Goal: Task Accomplishment & Management: Understand process/instructions

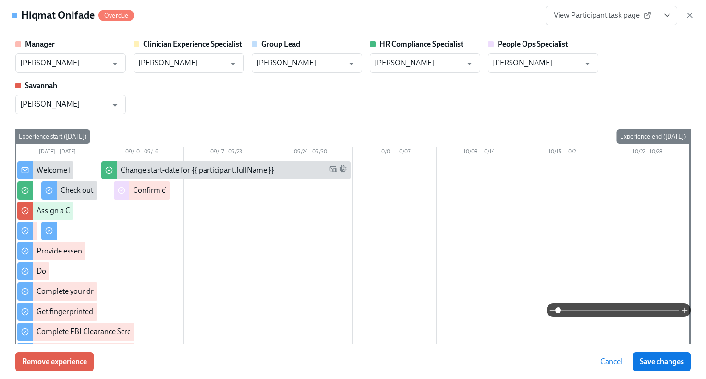
click at [692, 17] on icon "button" at bounding box center [690, 16] width 10 height 10
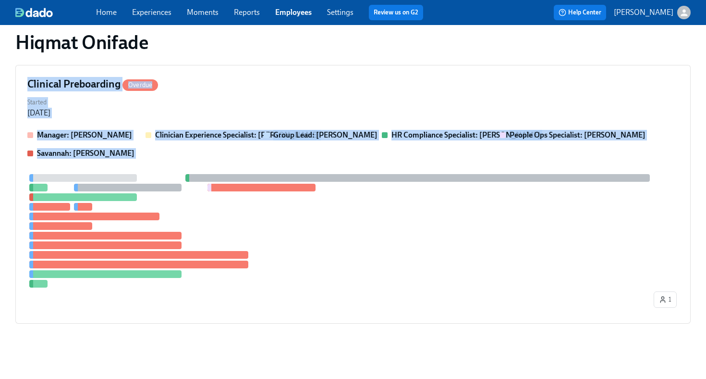
click at [299, 14] on link "Employees" at bounding box center [293, 12] width 37 height 9
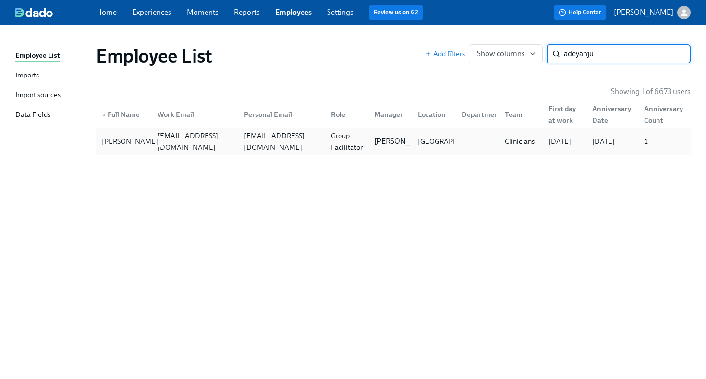
type input "adeyanju"
click at [149, 136] on div "[PERSON_NAME]" at bounding box center [130, 142] width 64 height 12
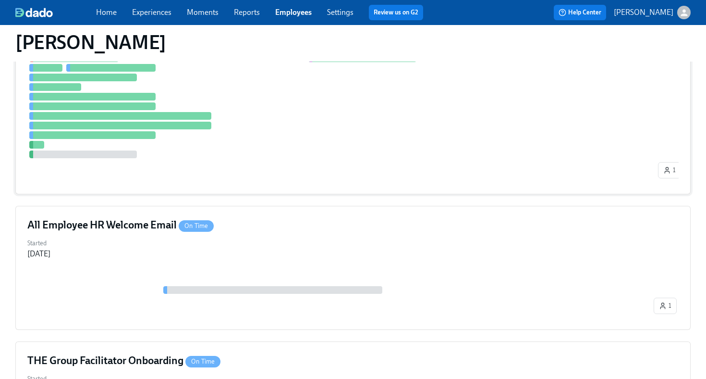
scroll to position [354, 0]
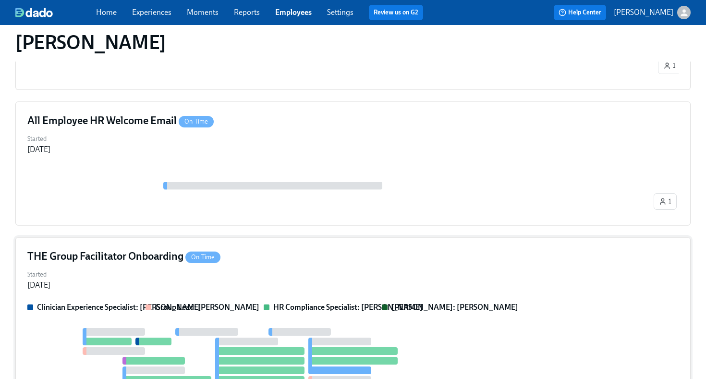
click at [308, 260] on div "THE Group Facilitator Onboarding On Time" at bounding box center [353, 256] width 652 height 14
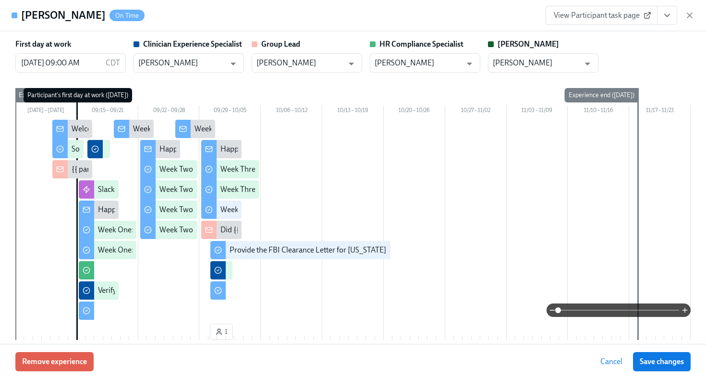
click at [664, 14] on icon "View task page" at bounding box center [668, 16] width 10 height 10
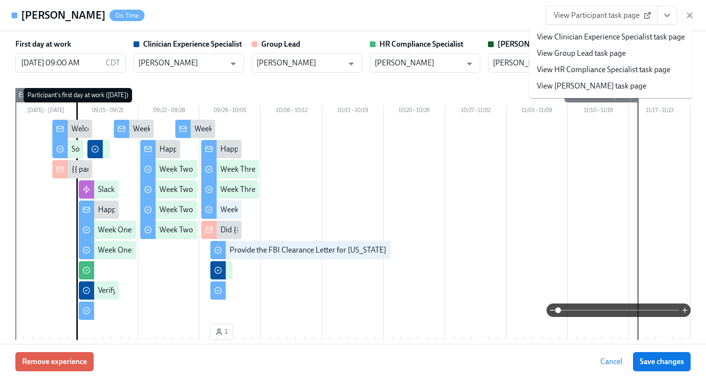
click at [632, 68] on link "View HR Compliance Specialist task page" at bounding box center [604, 69] width 134 height 11
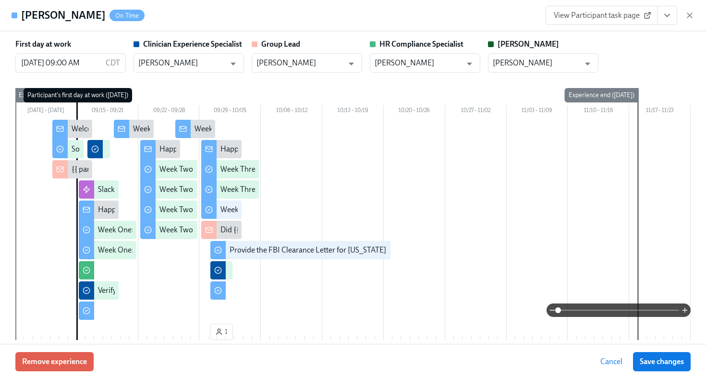
click at [624, 13] on span "View Participant task page" at bounding box center [602, 16] width 96 height 10
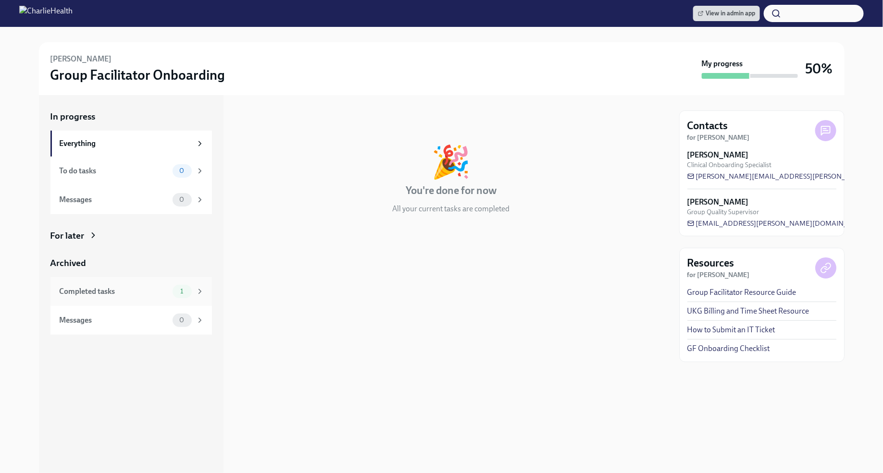
click at [170, 295] on div "Completed tasks 1" at bounding box center [132, 291] width 145 height 13
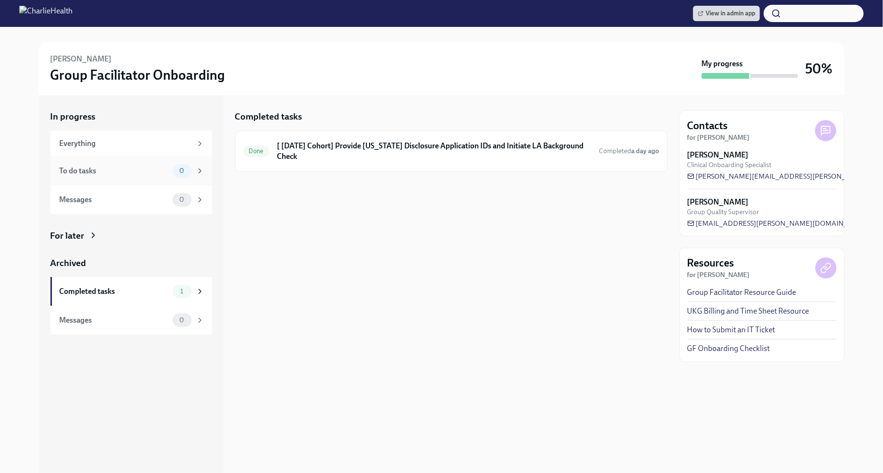
click at [143, 171] on div "To do tasks" at bounding box center [114, 171] width 109 height 11
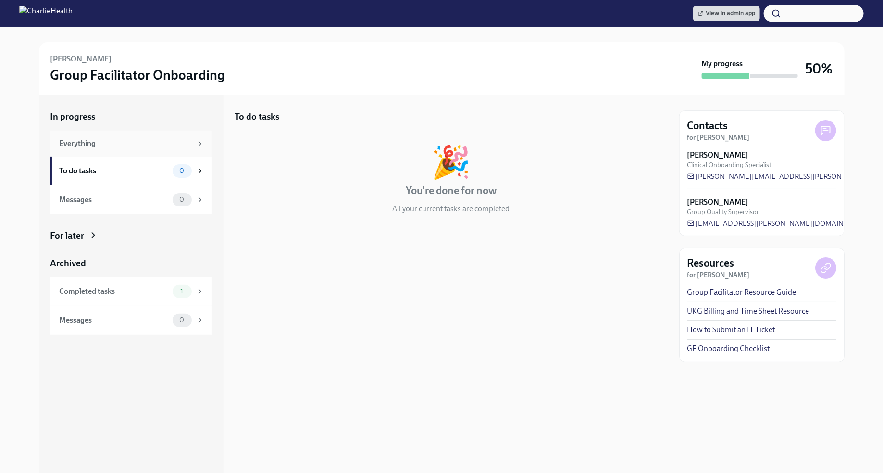
click at [179, 141] on div "Everything" at bounding box center [126, 143] width 132 height 11
click at [86, 233] on div "For later" at bounding box center [130, 236] width 161 height 12
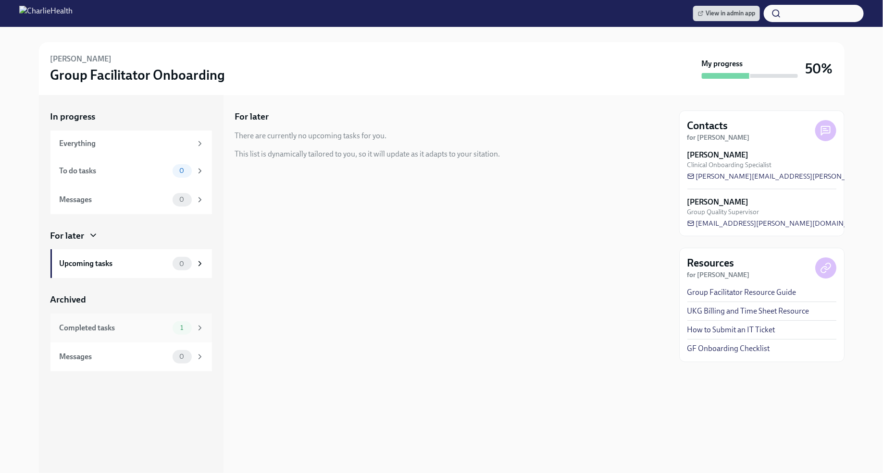
click at [197, 329] on icon at bounding box center [200, 328] width 9 height 9
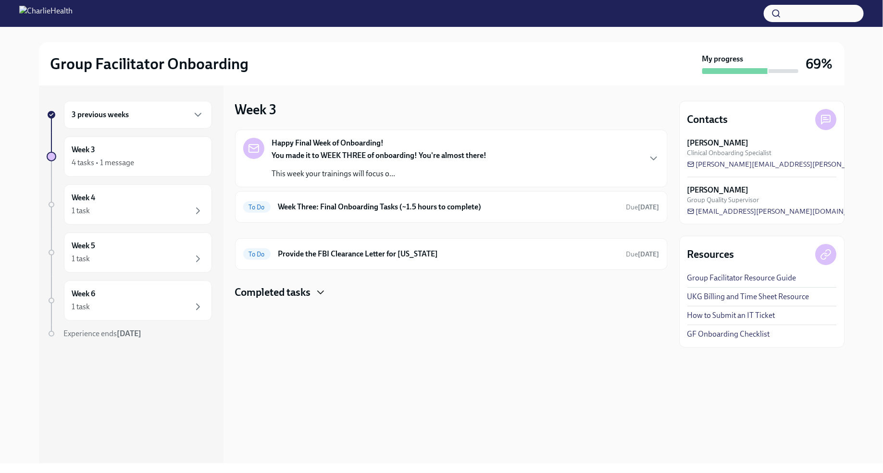
click at [315, 291] on icon "button" at bounding box center [321, 293] width 12 height 12
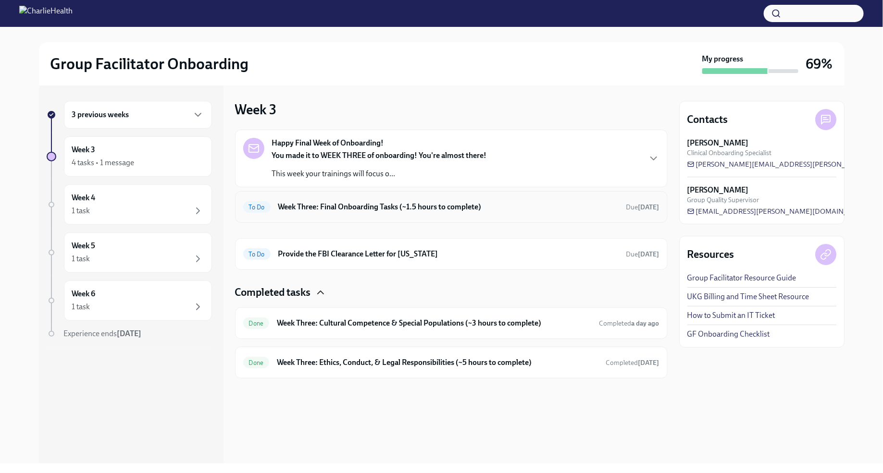
click at [377, 207] on h6 "Week Three: Final Onboarding Tasks (~1.5 hours to complete)" at bounding box center [448, 207] width 340 height 11
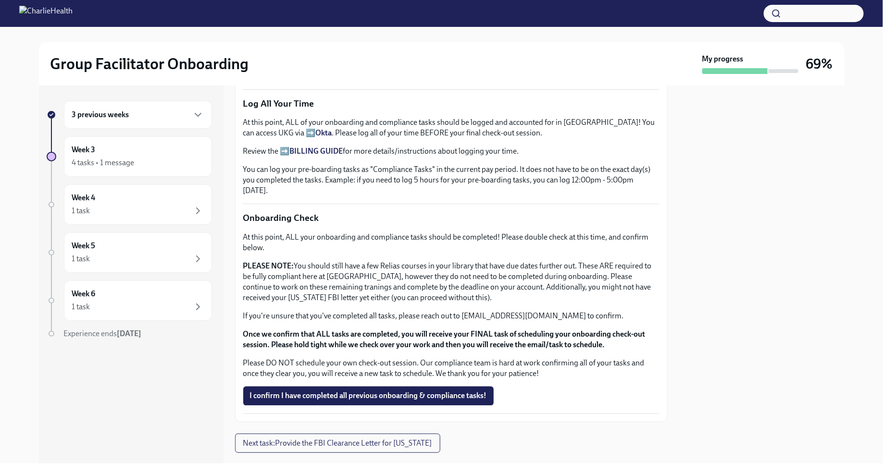
scroll to position [691, 0]
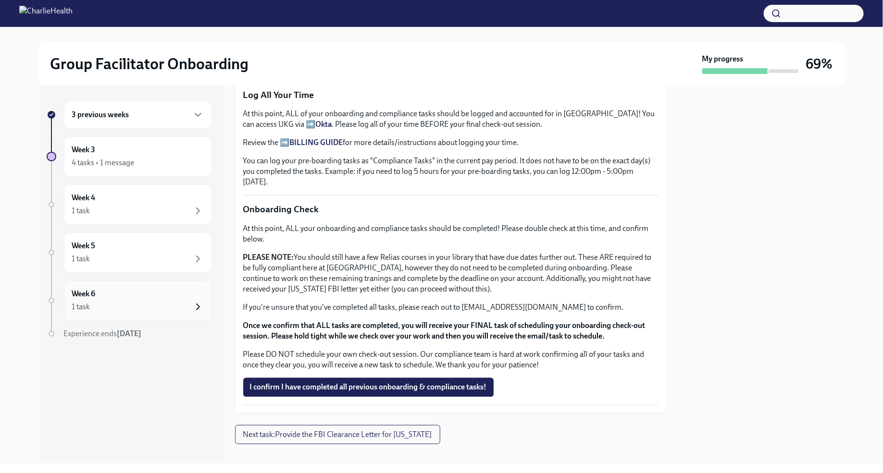
click at [196, 305] on icon "button" at bounding box center [198, 307] width 12 height 12
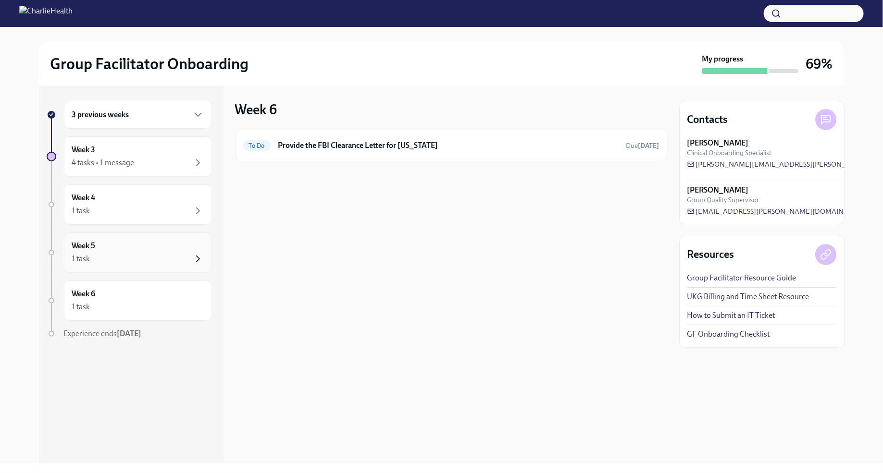
click at [200, 256] on icon "button" at bounding box center [198, 259] width 12 height 12
click at [200, 159] on icon "button" at bounding box center [198, 163] width 12 height 12
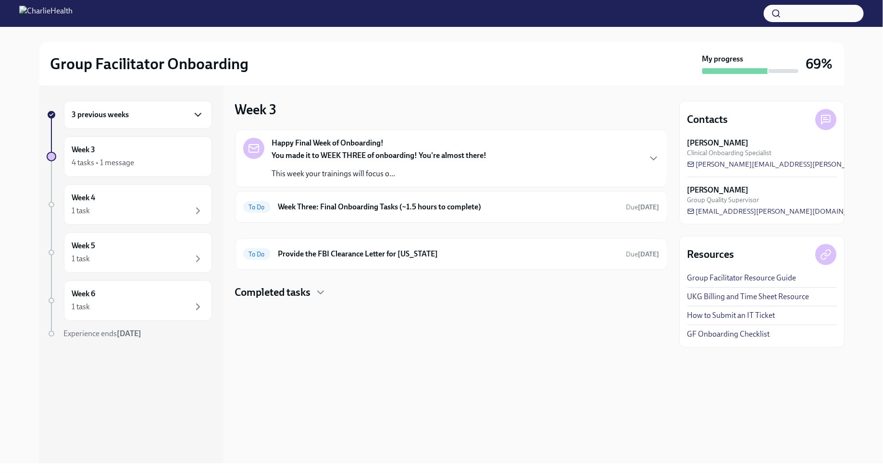
click at [200, 113] on icon "button" at bounding box center [198, 114] width 6 height 3
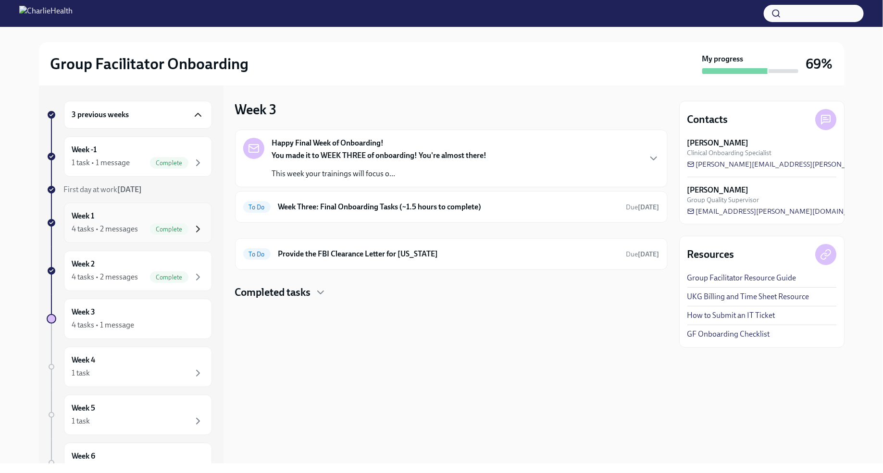
click at [200, 229] on icon "button" at bounding box center [198, 229] width 12 height 12
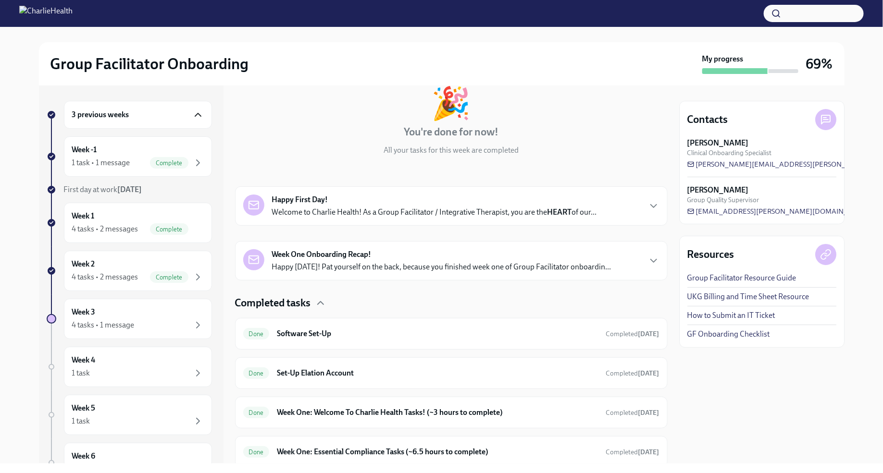
scroll to position [90, 0]
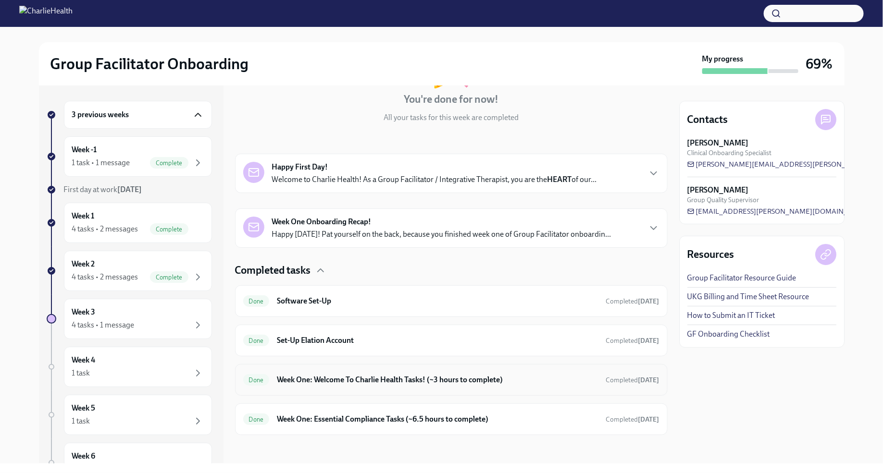
click at [408, 379] on h6 "Week One: Welcome To Charlie Health Tasks! (~3 hours to complete)" at bounding box center [437, 380] width 321 height 11
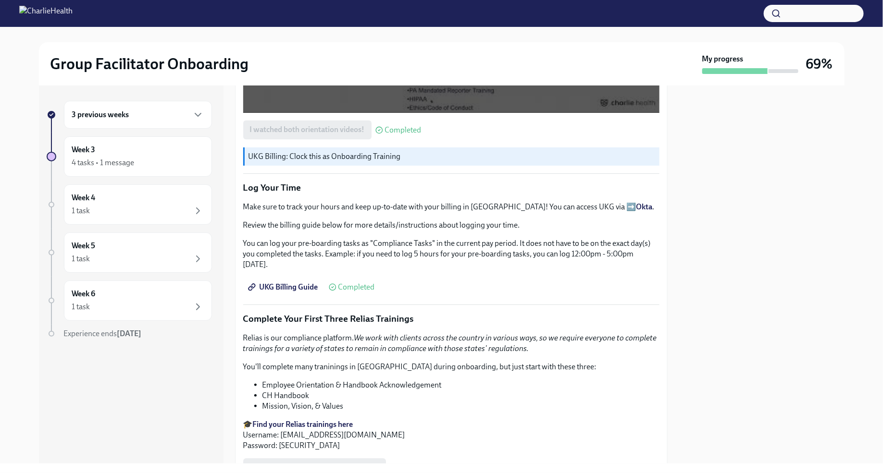
scroll to position [1024, 0]
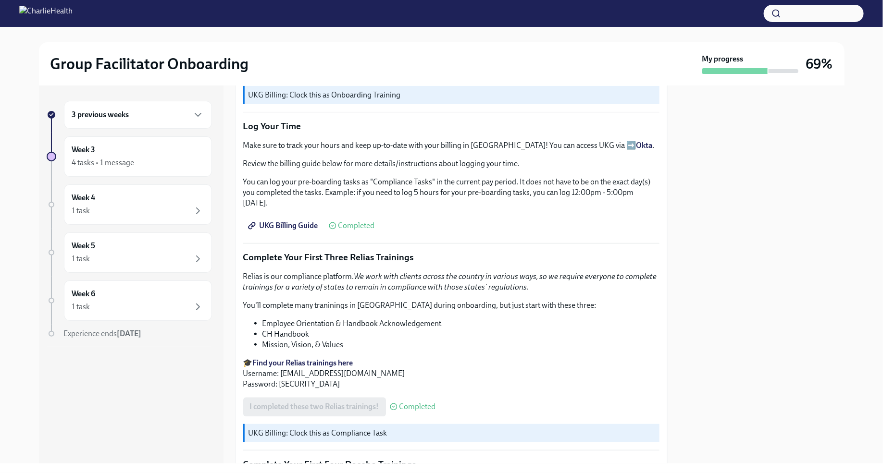
click at [191, 119] on div "3 previous weeks" at bounding box center [138, 115] width 132 height 12
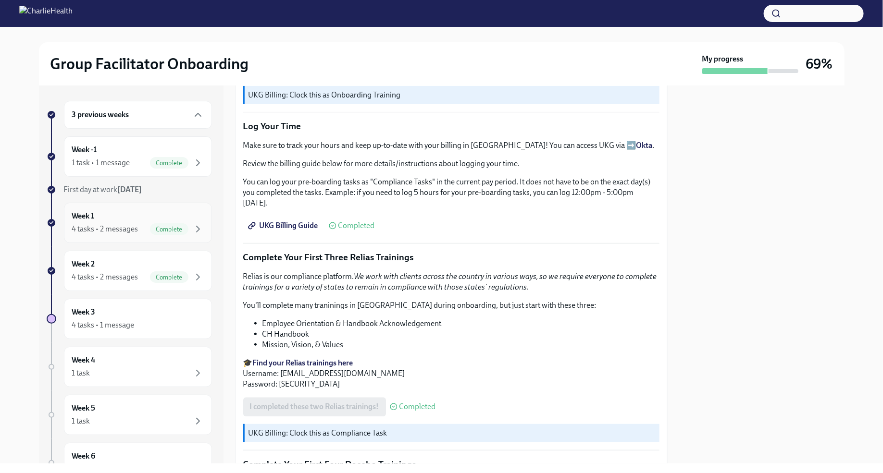
click at [205, 217] on div "Week 1 4 tasks • 2 messages Complete" at bounding box center [138, 223] width 148 height 40
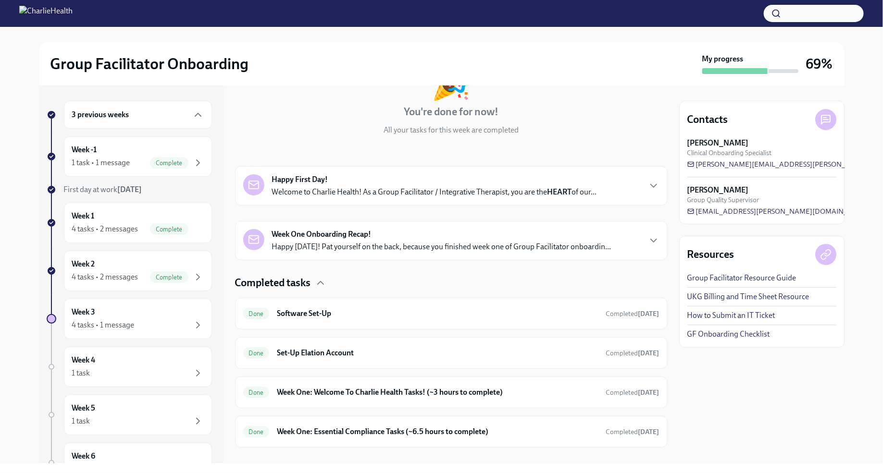
scroll to position [90, 0]
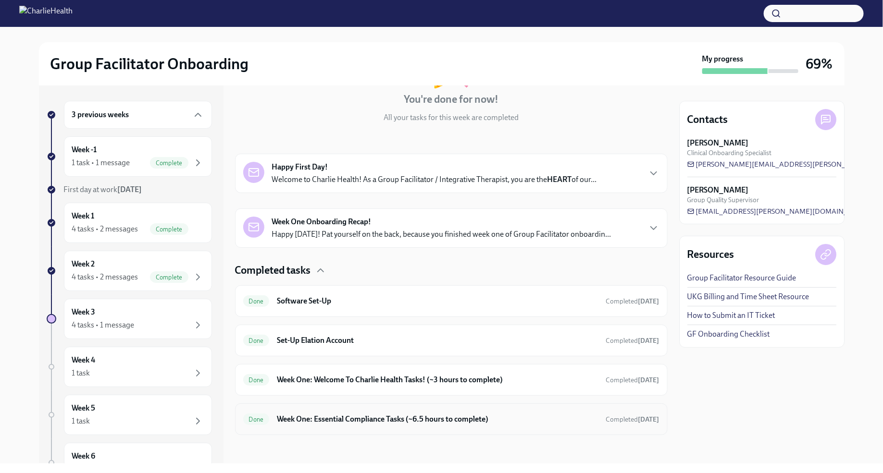
click at [424, 412] on div "Done Week One: Essential Compliance Tasks (~6.5 hours to complete) Completed 6 …" at bounding box center [451, 419] width 416 height 15
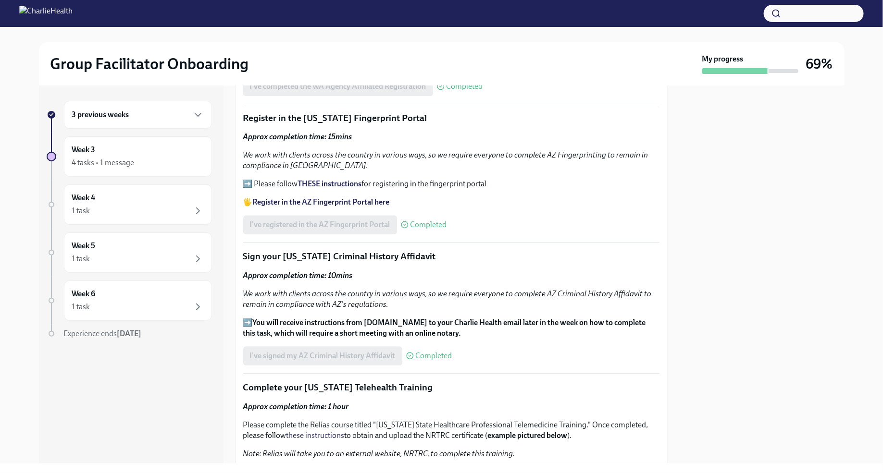
scroll to position [1003, 0]
click at [346, 186] on strong "THESE instructions" at bounding box center [330, 185] width 64 height 9
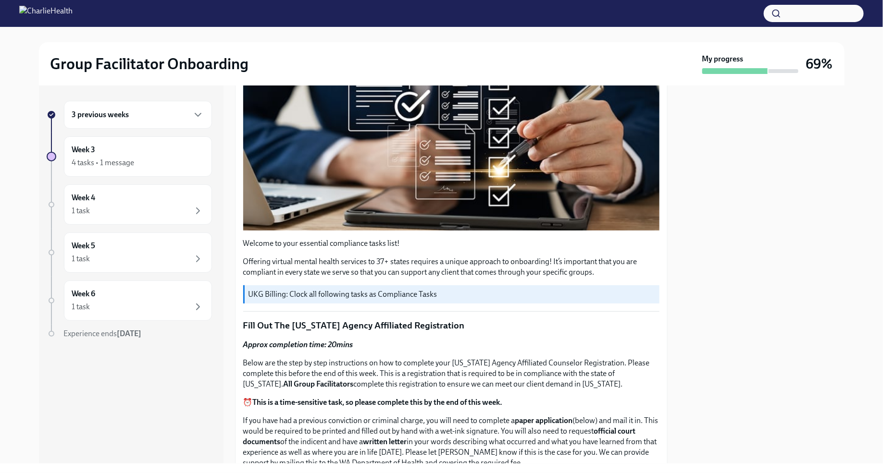
scroll to position [0, 0]
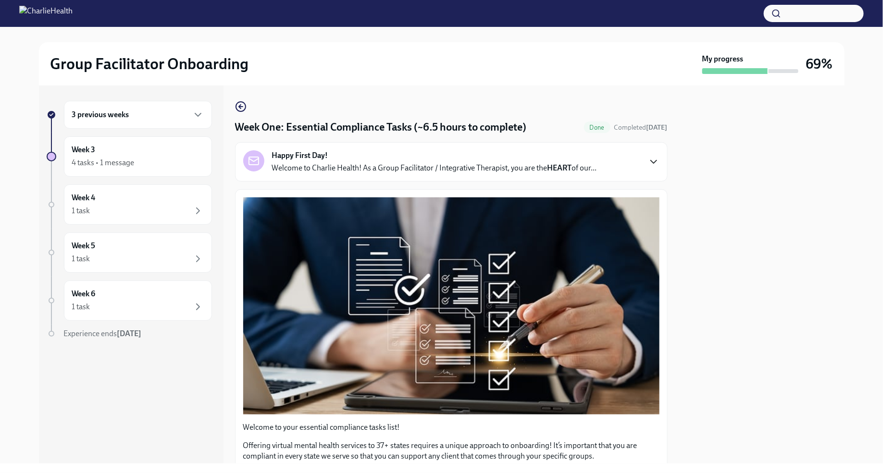
click at [650, 162] on icon "button" at bounding box center [654, 162] width 12 height 12
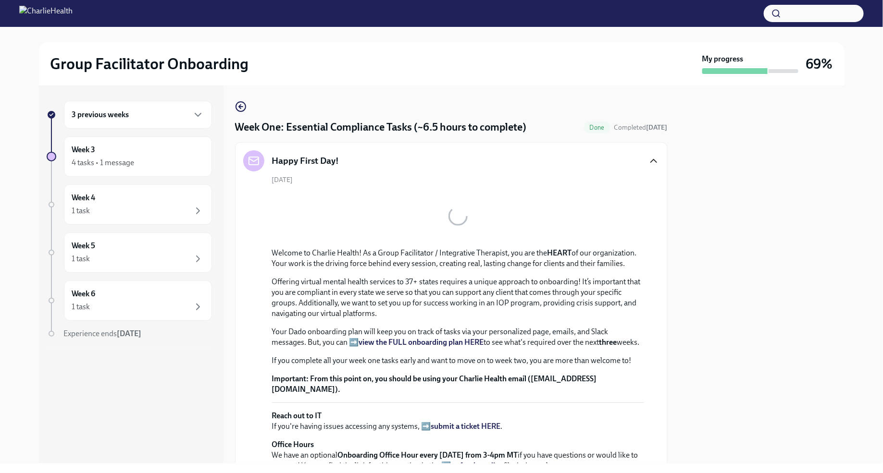
click at [650, 162] on icon "button" at bounding box center [654, 161] width 12 height 12
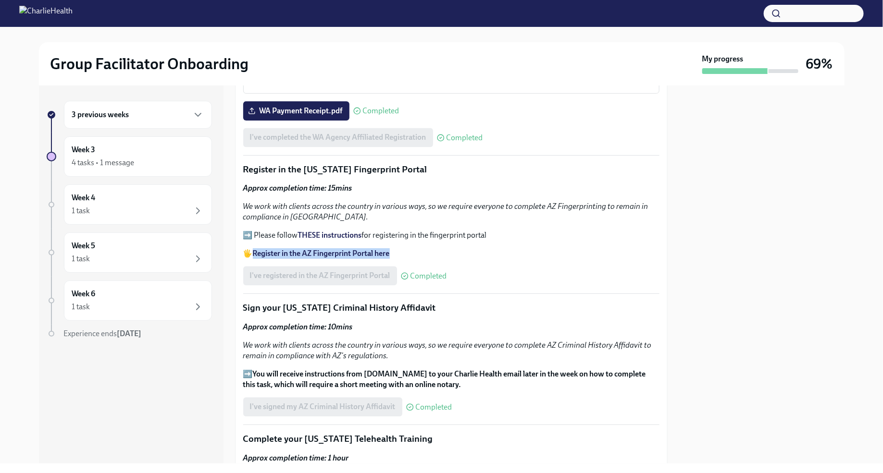
scroll to position [944, 0]
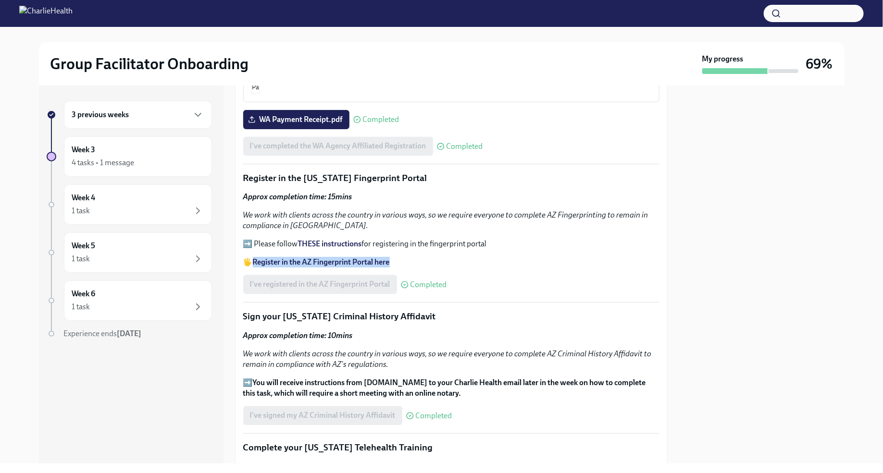
click at [385, 261] on strong "Register in the AZ Fingerprint Portal here" at bounding box center [321, 262] width 137 height 9
click at [344, 244] on strong "THESE instructions" at bounding box center [330, 243] width 64 height 9
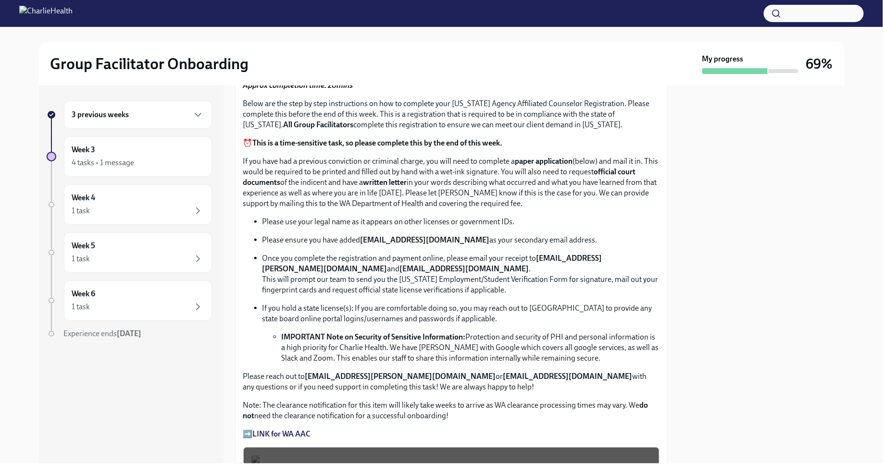
scroll to position [411, 0]
